Goal: Find specific page/section: Find specific page/section

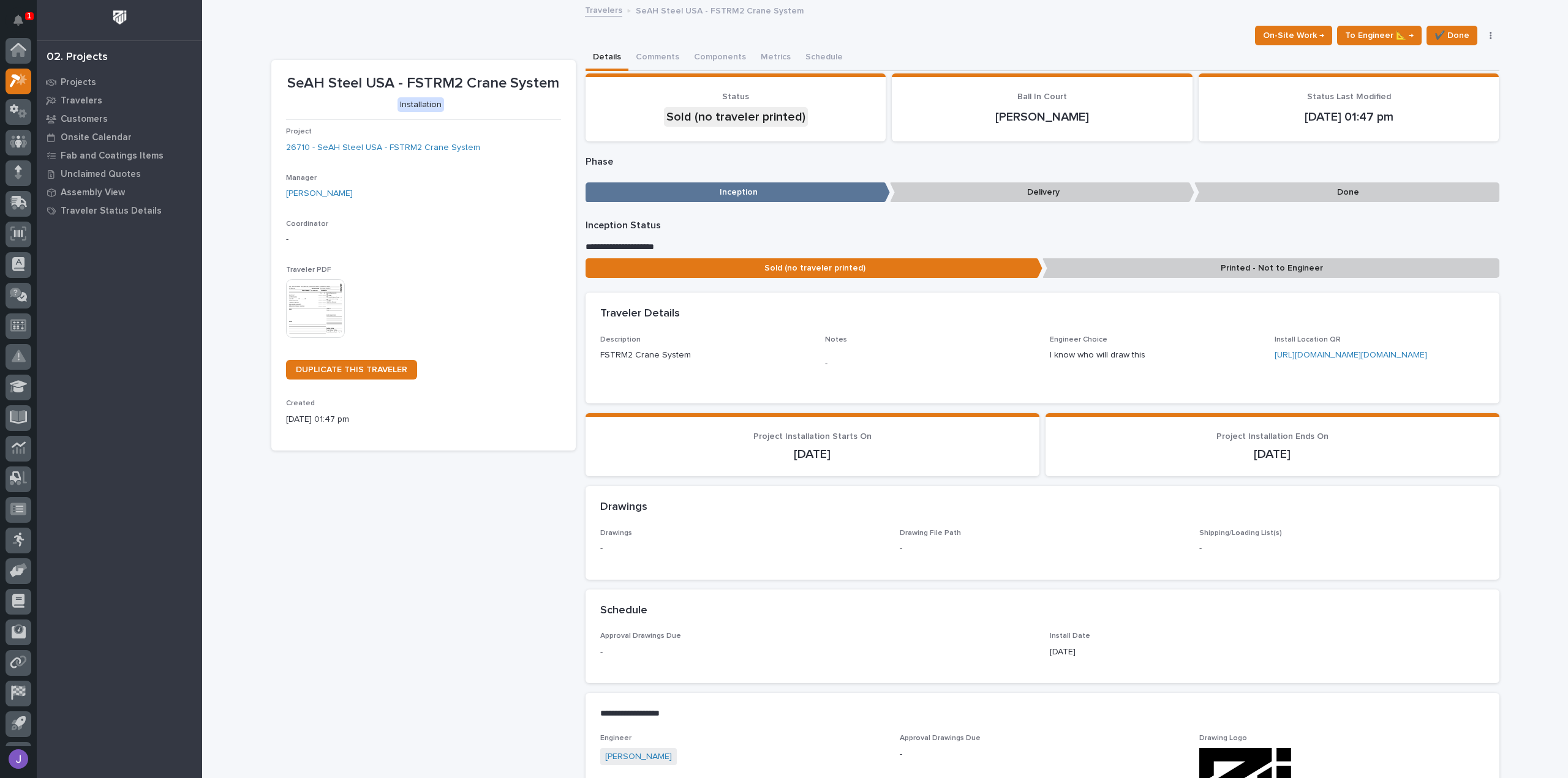
scroll to position [30, 0]
click at [116, 20] on img at bounding box center [120, 18] width 23 height 23
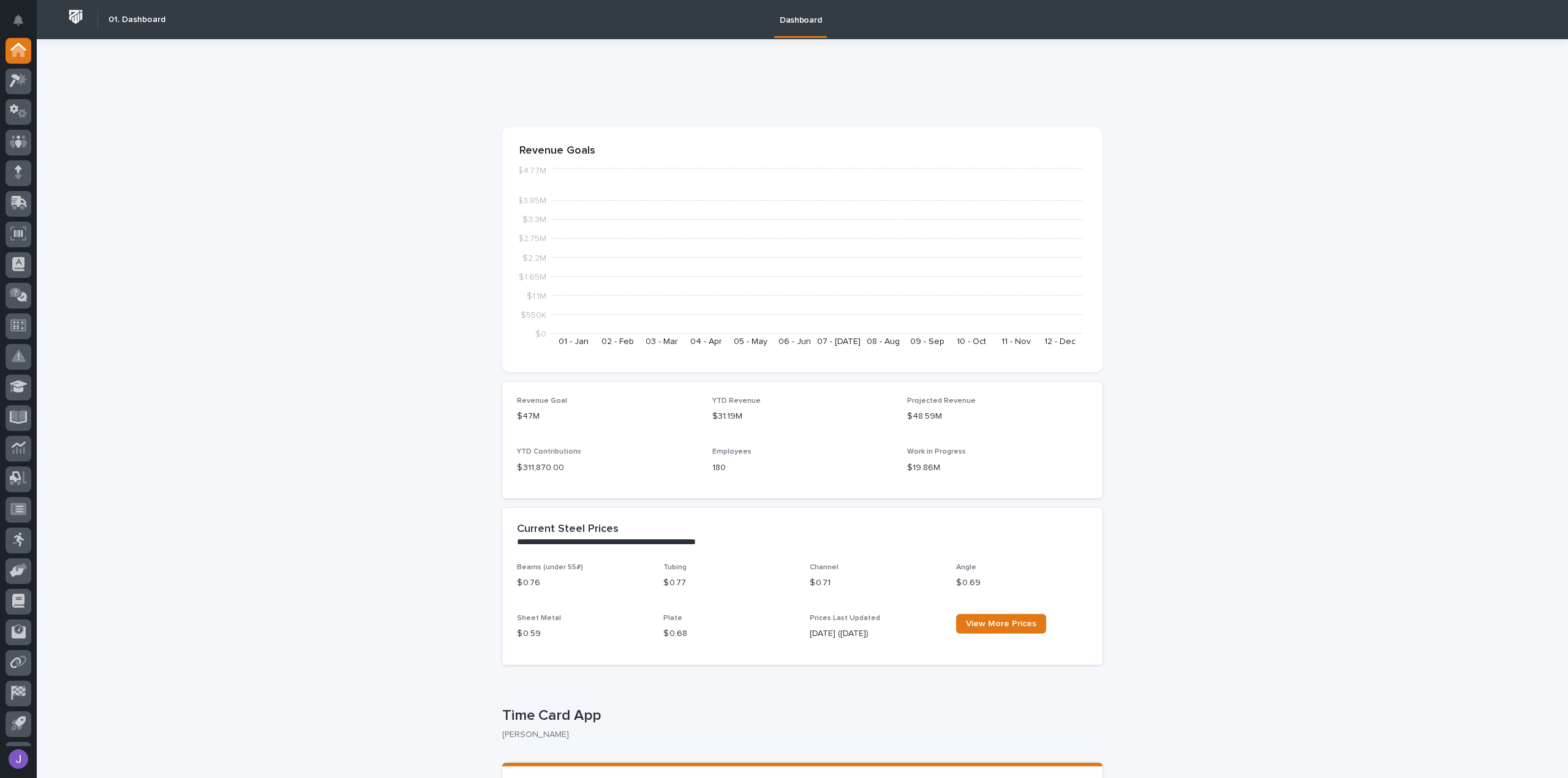
drag, startPoint x: 85, startPoint y: 18, endPoint x: 65, endPoint y: 13, distance: 20.6
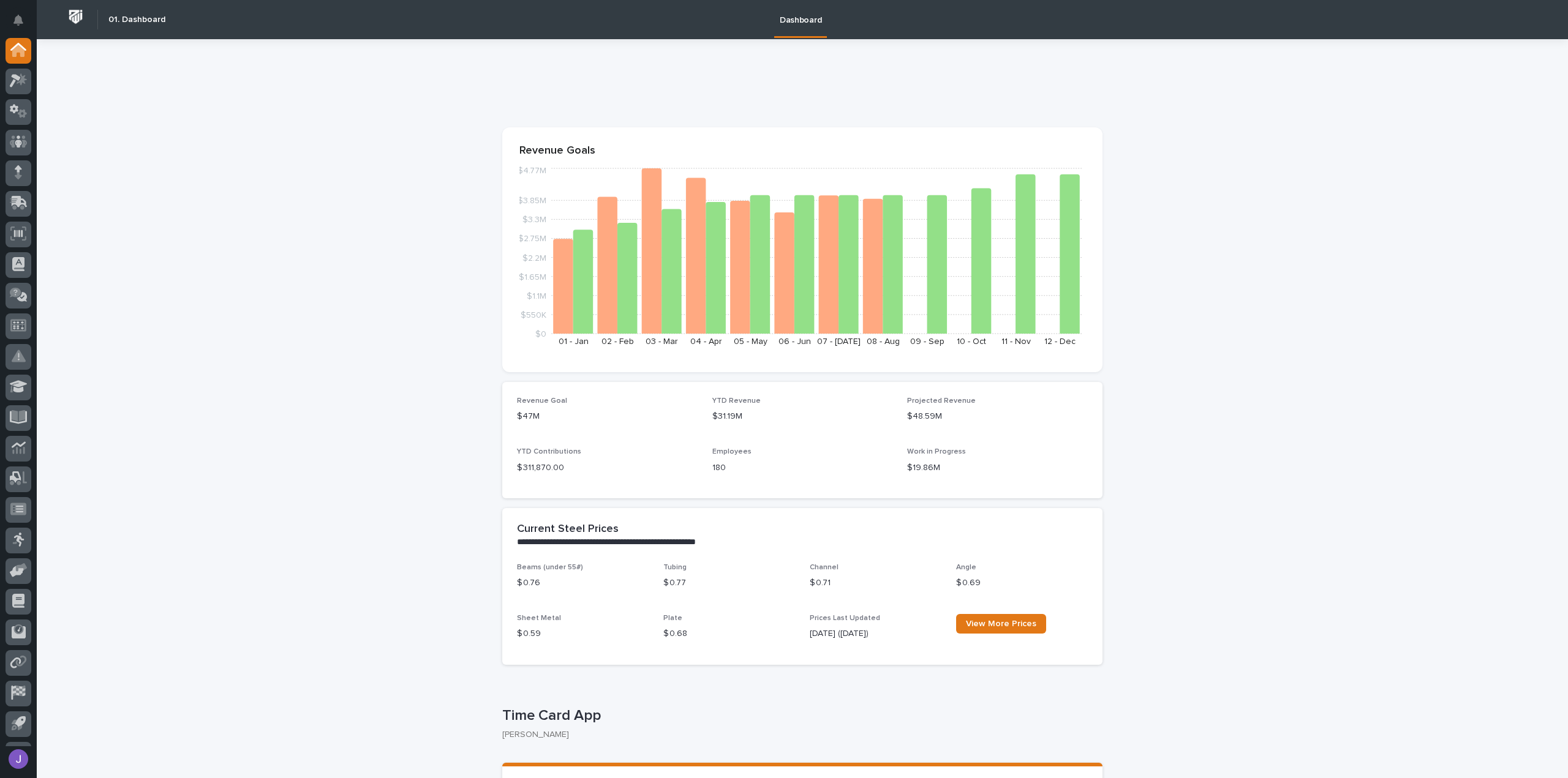
drag, startPoint x: 83, startPoint y: 16, endPoint x: 333, endPoint y: 179, distance: 298.4
click at [76, 11] on img at bounding box center [76, 17] width 23 height 23
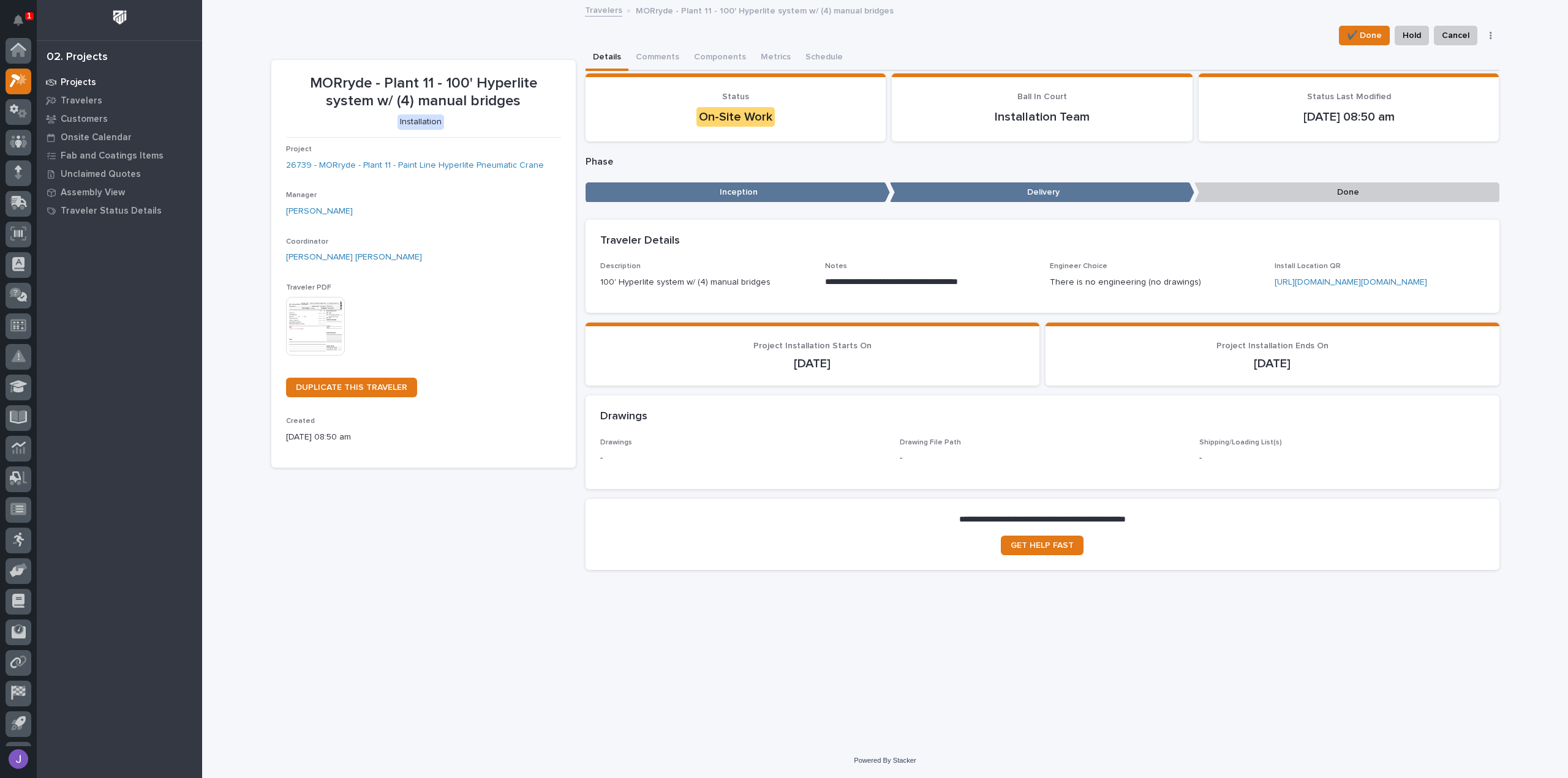
scroll to position [30, 0]
drag, startPoint x: 1509, startPoint y: 1, endPoint x: 1044, endPoint y: 17, distance: 465.3
click at [1045, 16] on div "Travelers MORryde - Plant 11 - 100' Hyperlite system w/ (4) manual bridges" at bounding box center [885, 11] width 612 height 18
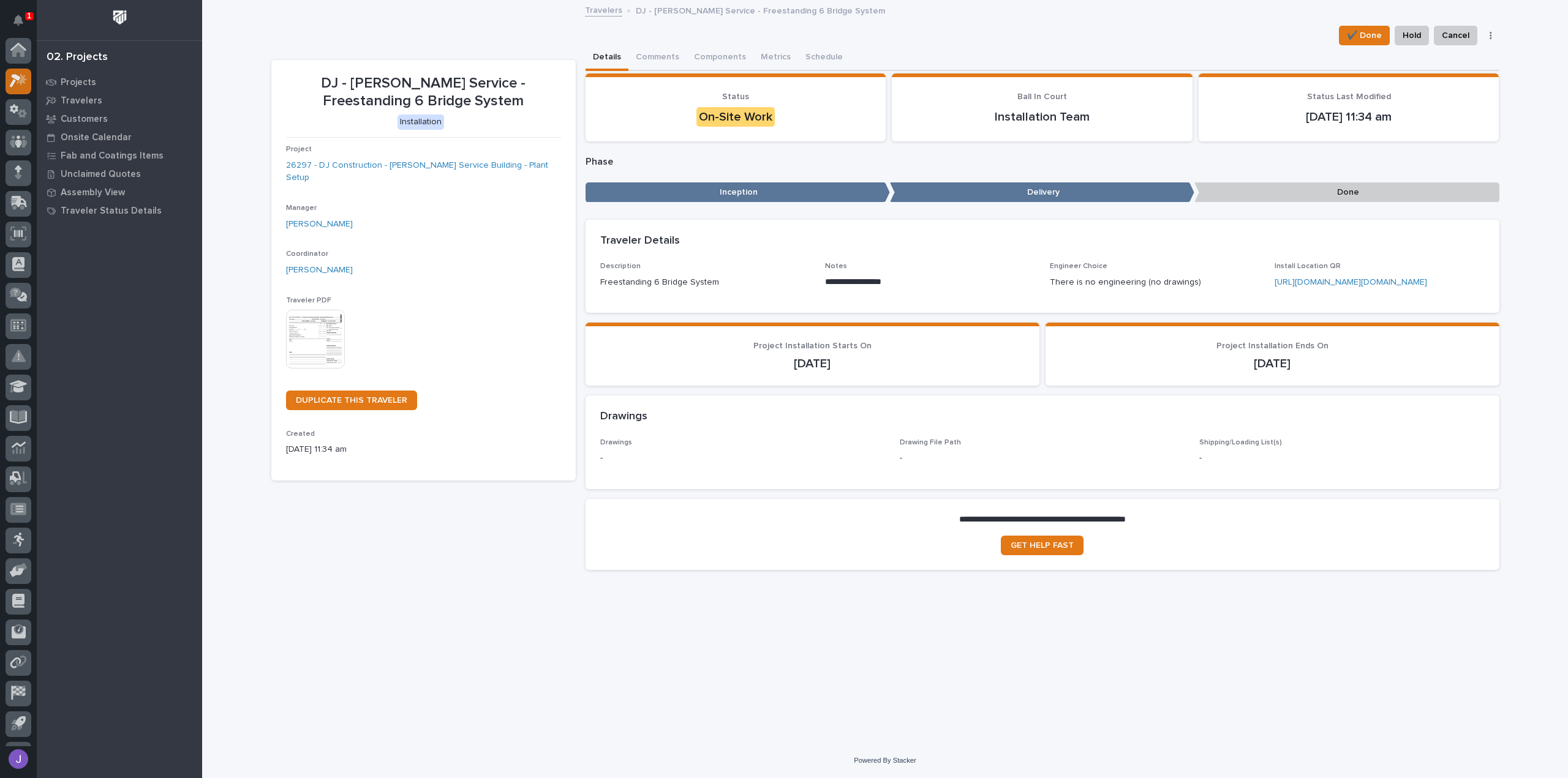
scroll to position [30, 0]
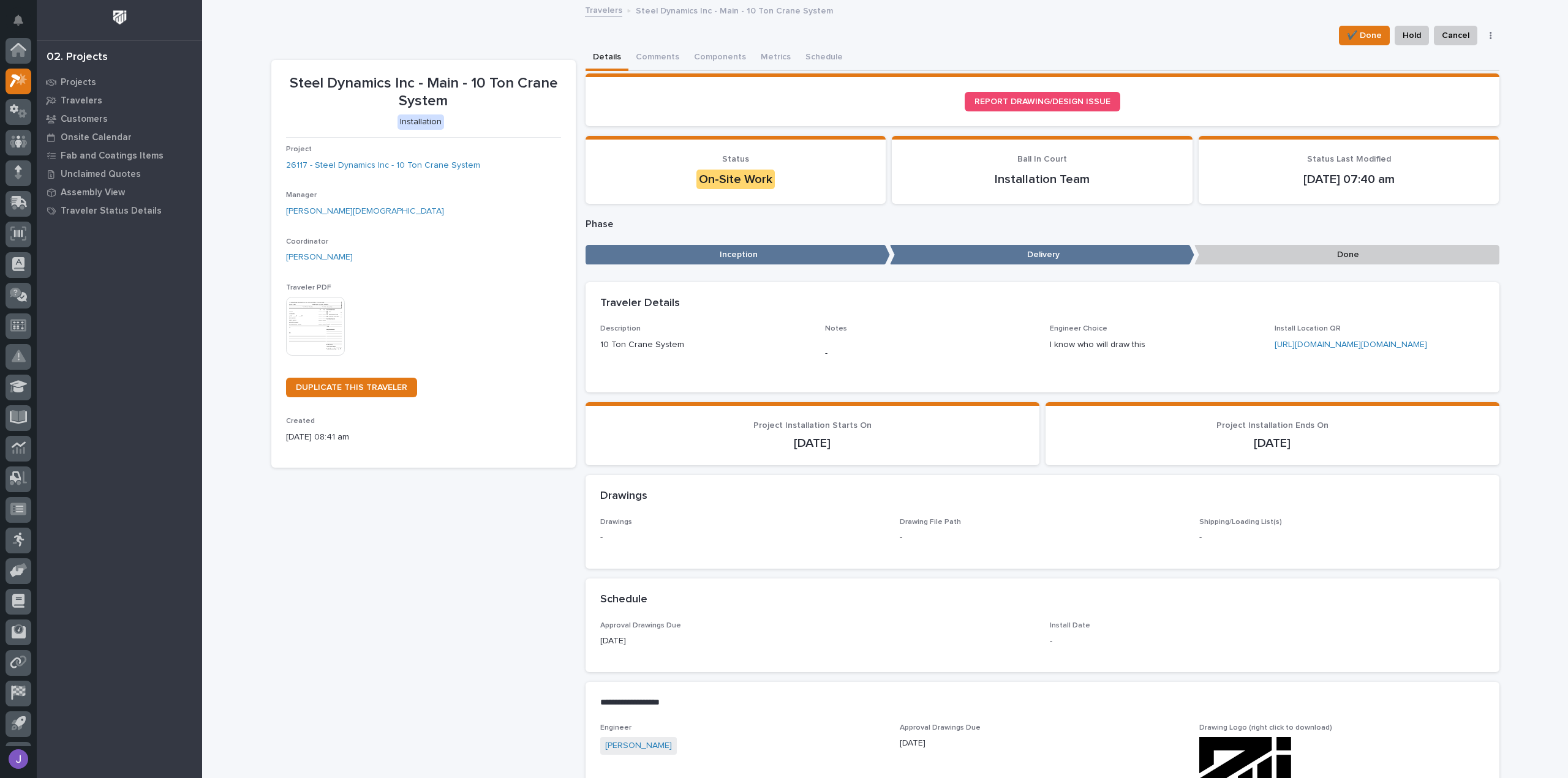
scroll to position [30, 0]
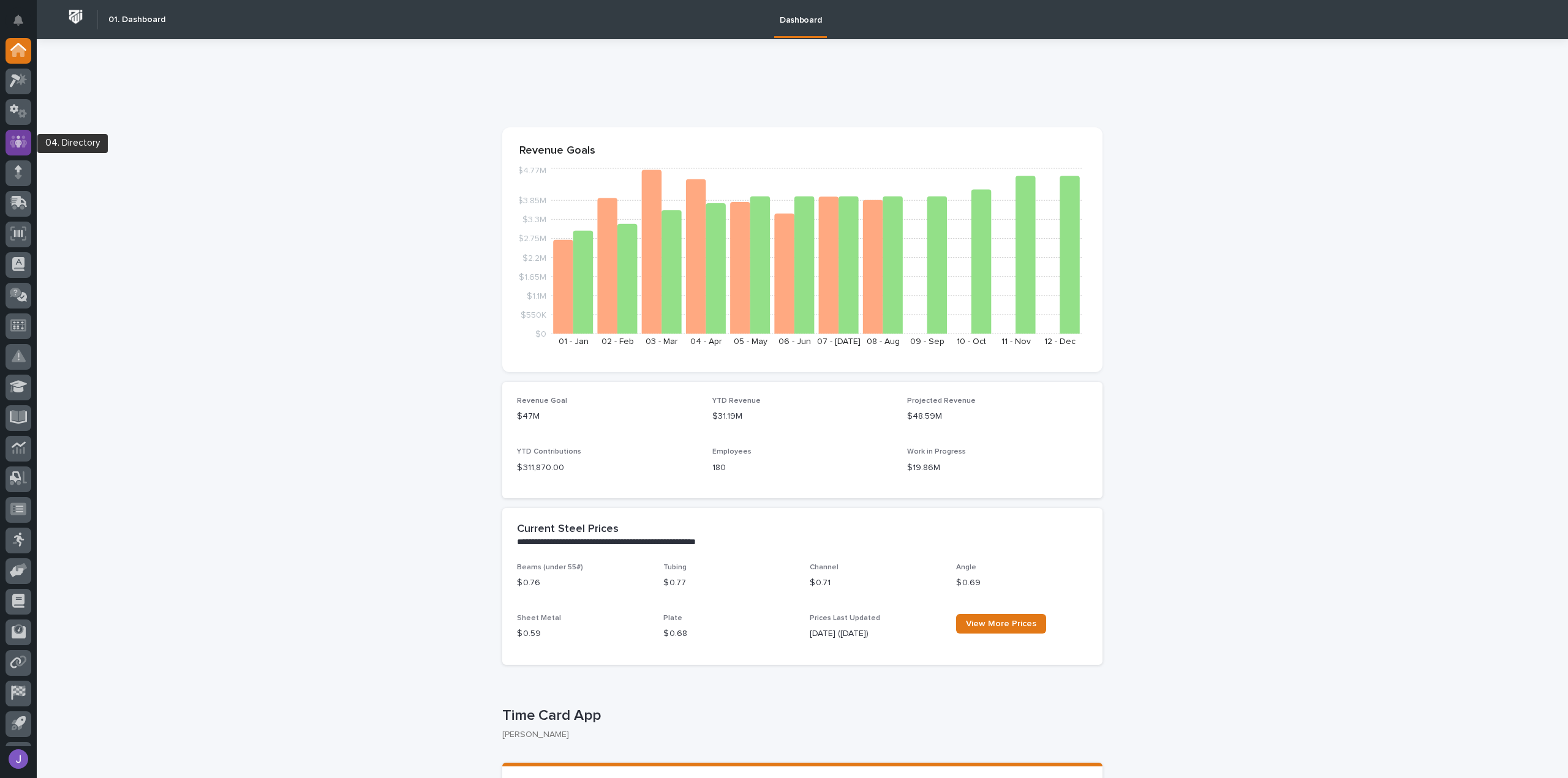
click at [15, 145] on icon at bounding box center [18, 141] width 18 height 12
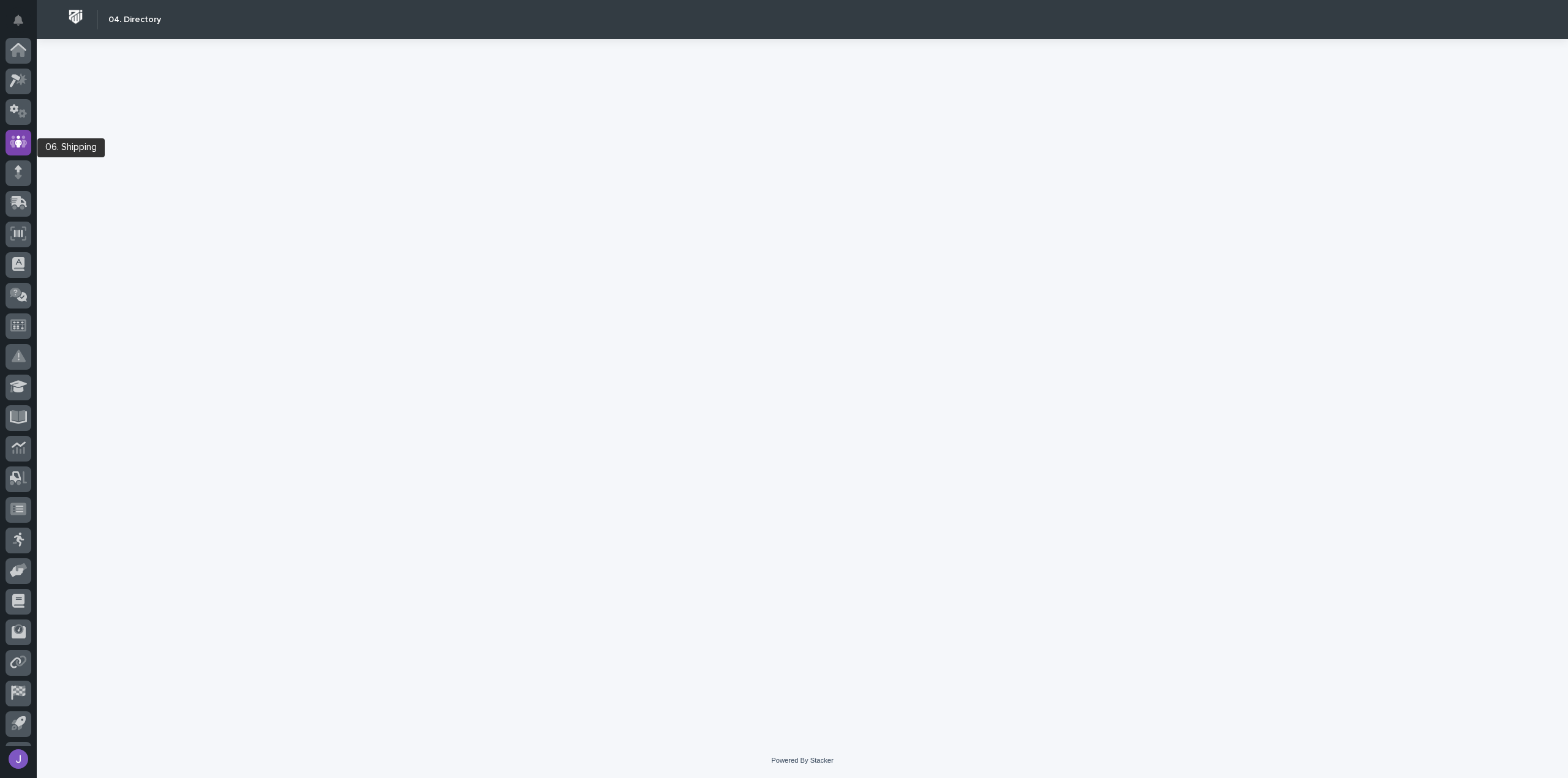
scroll to position [56, 0]
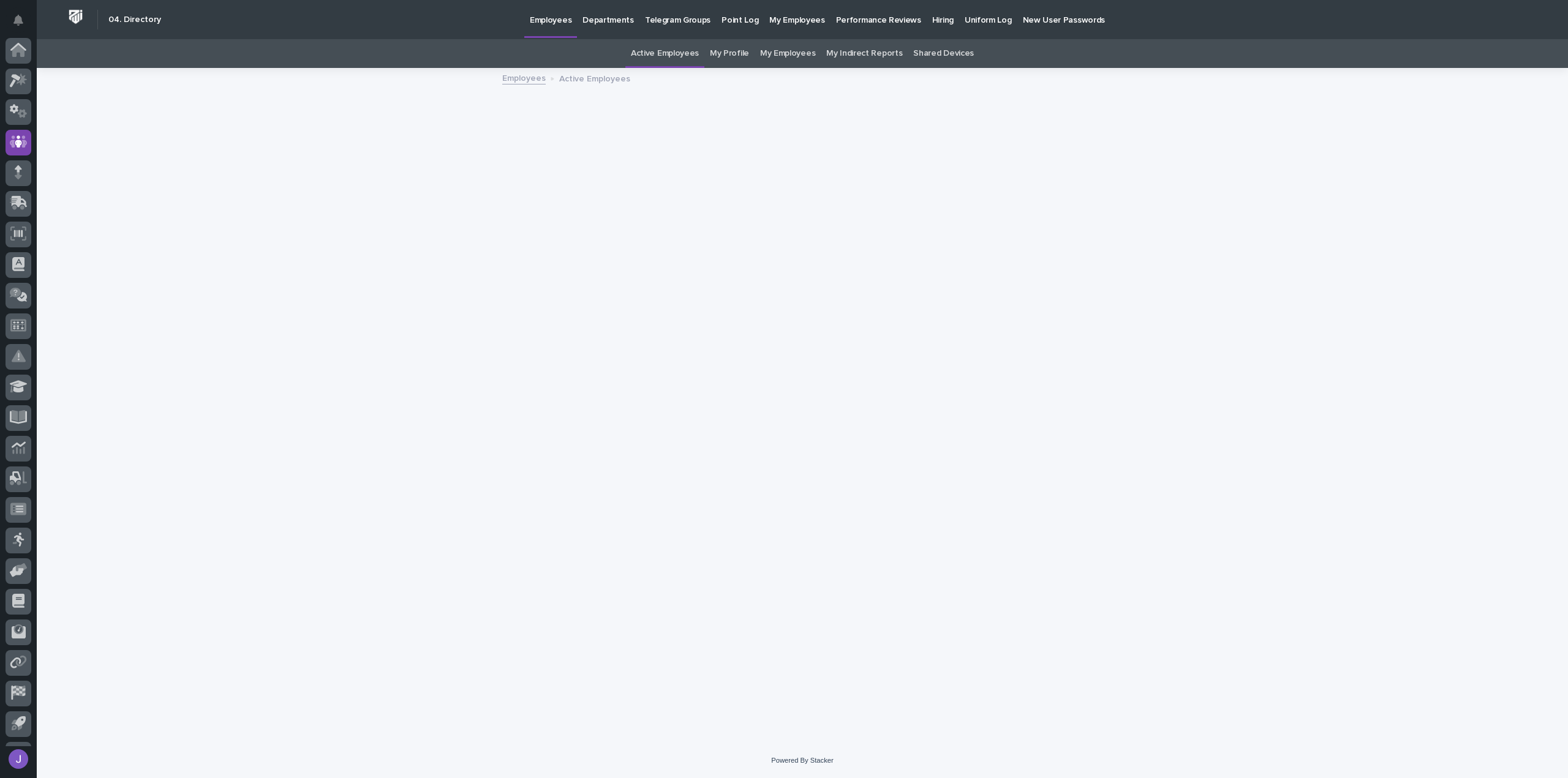
scroll to position [56, 0]
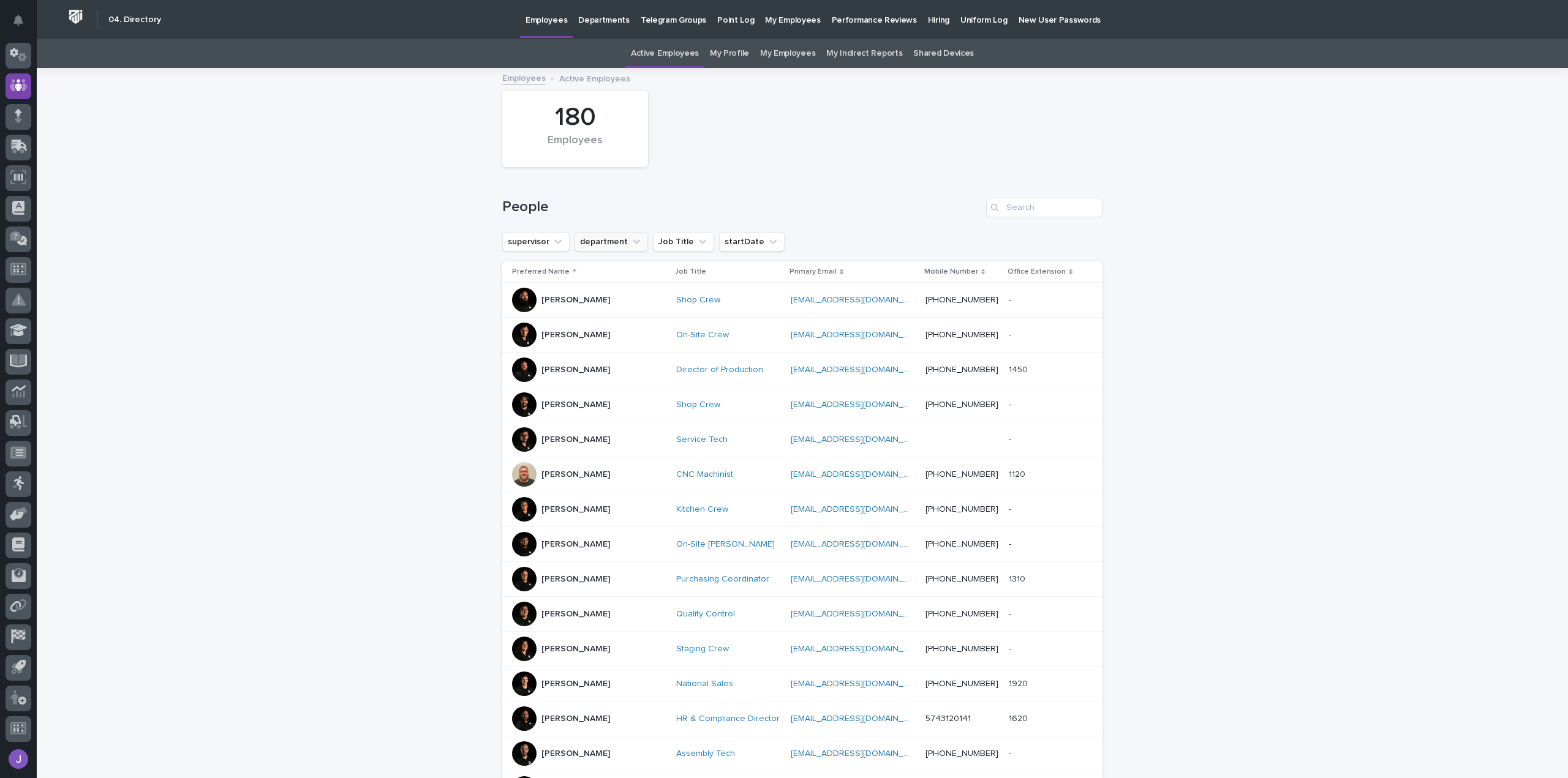
click at [587, 244] on button "department" at bounding box center [612, 242] width 74 height 19
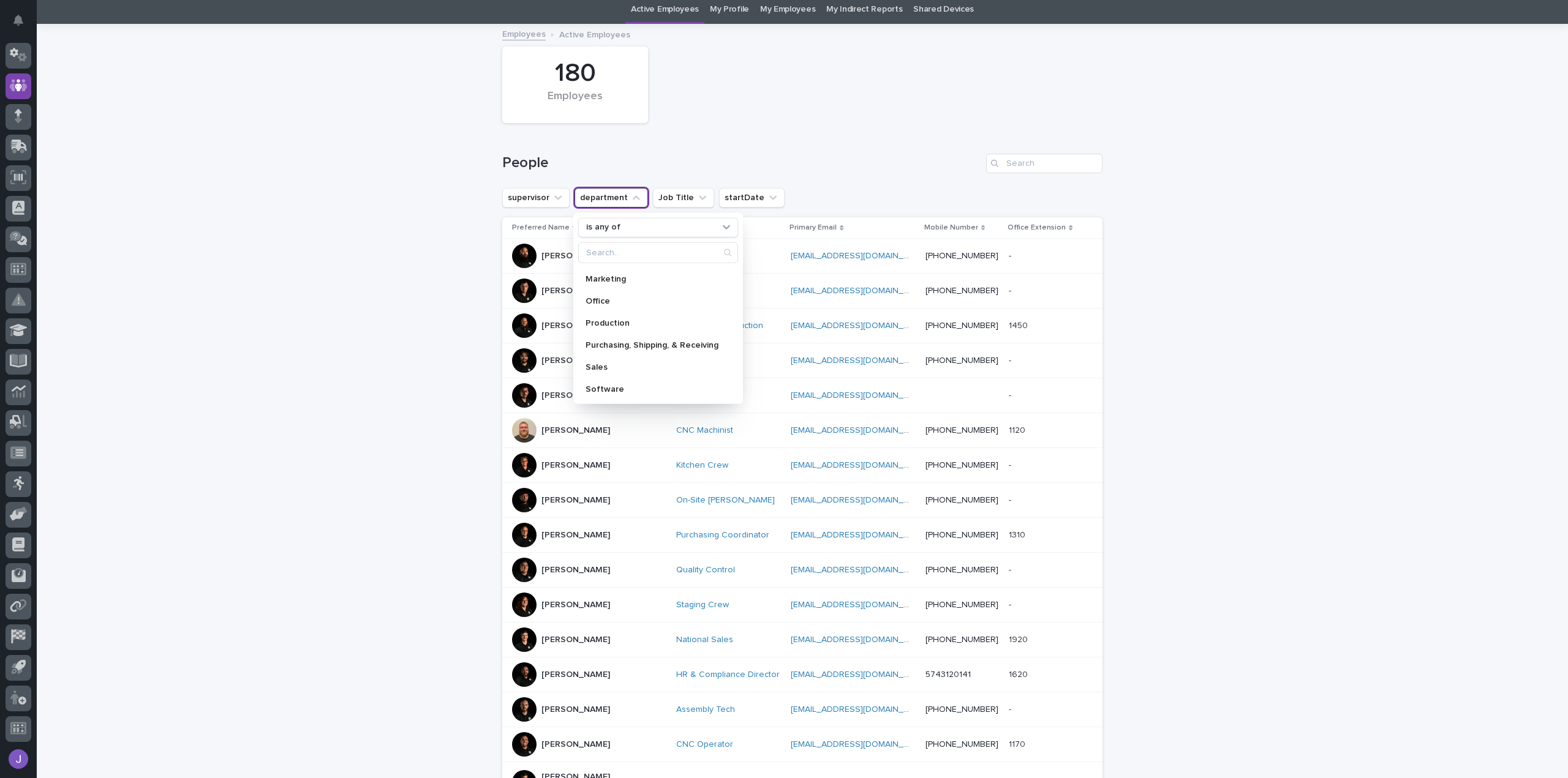
scroll to position [61, 0]
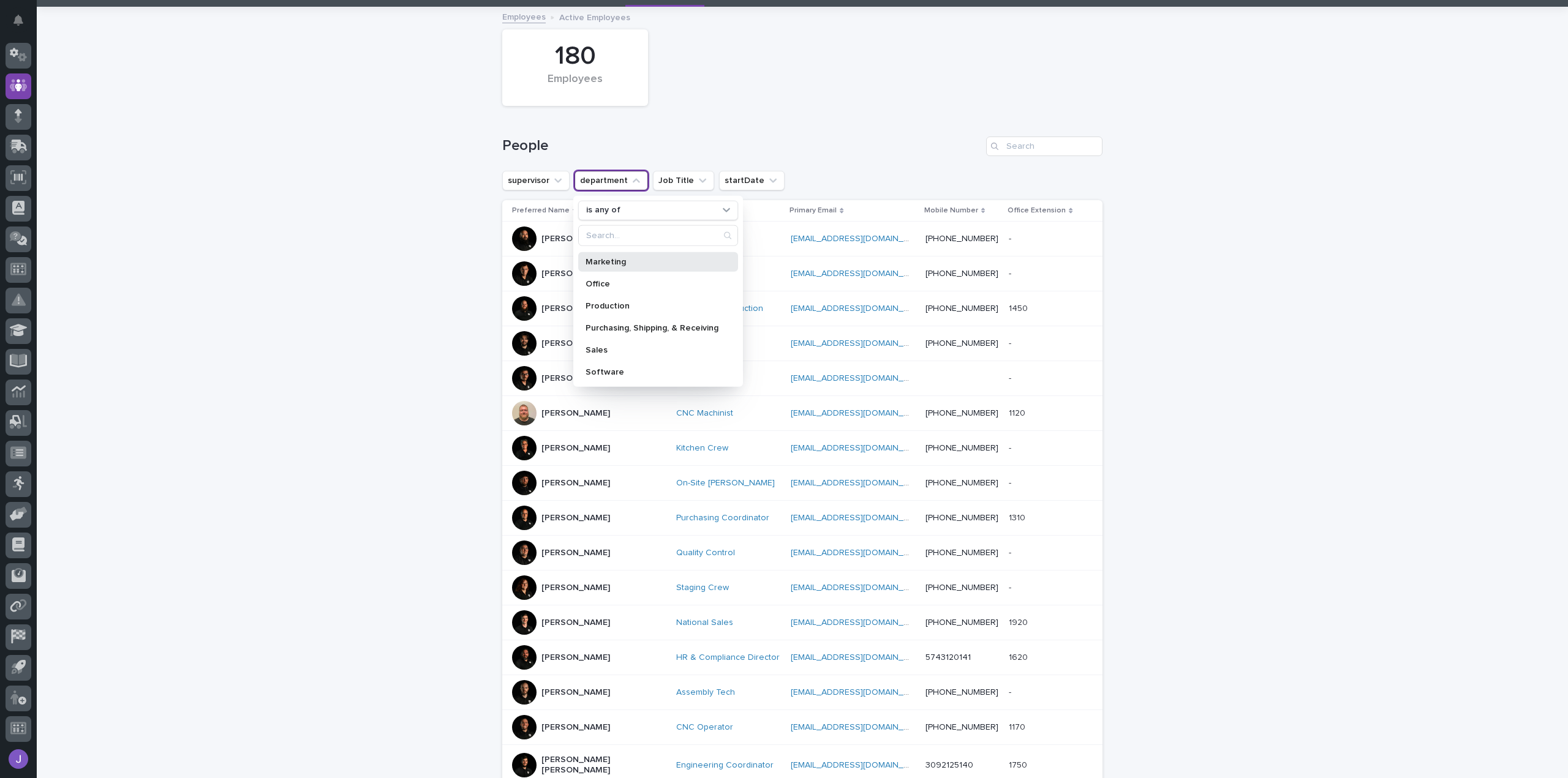
click at [606, 257] on p "Marketing" at bounding box center [652, 261] width 133 height 8
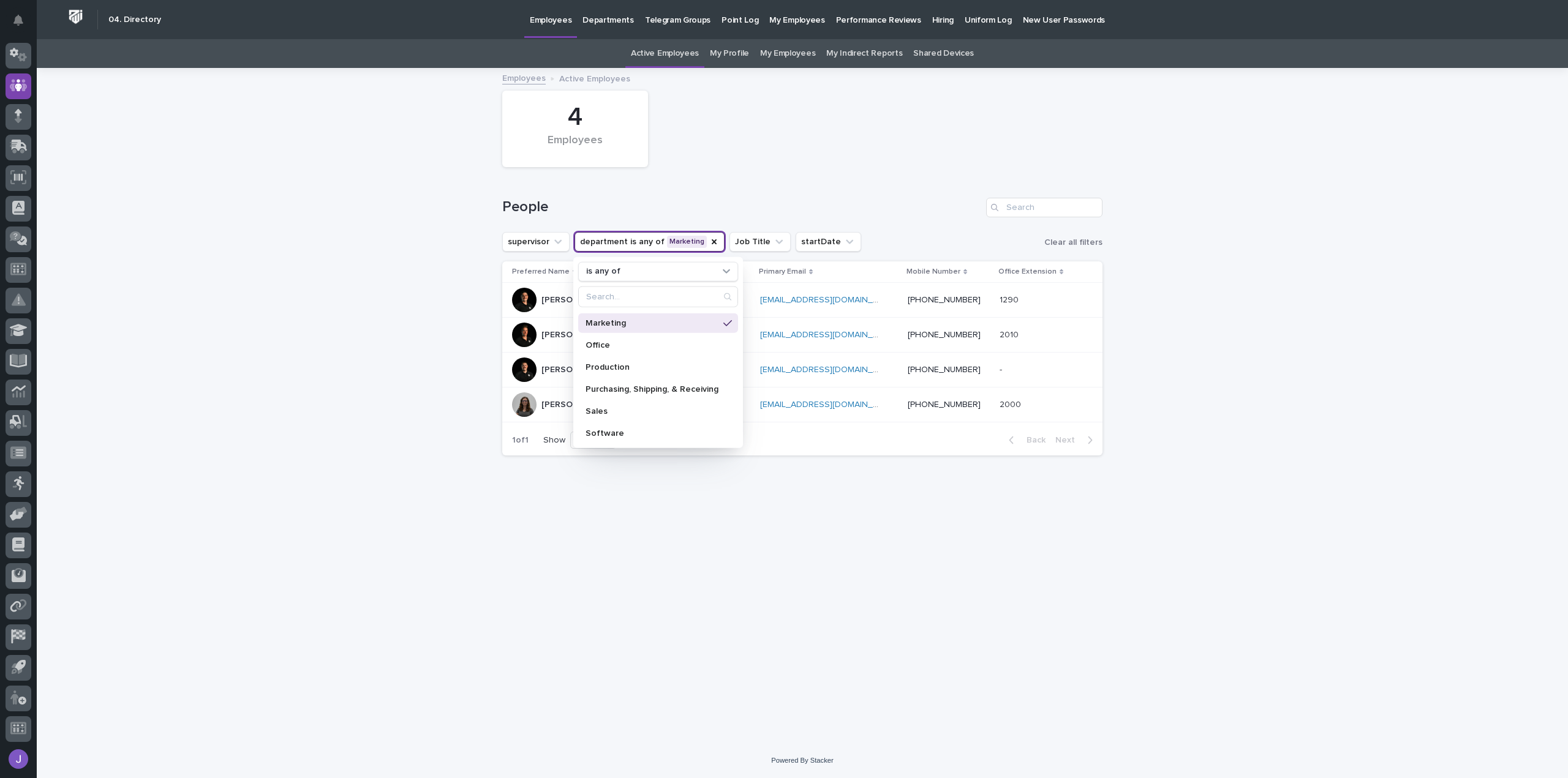
click at [836, 578] on div "Loading... Saving… Loading... Saving… 4 Employees People supervisor department …" at bounding box center [802, 391] width 612 height 643
